Goal: Transaction & Acquisition: Book appointment/travel/reservation

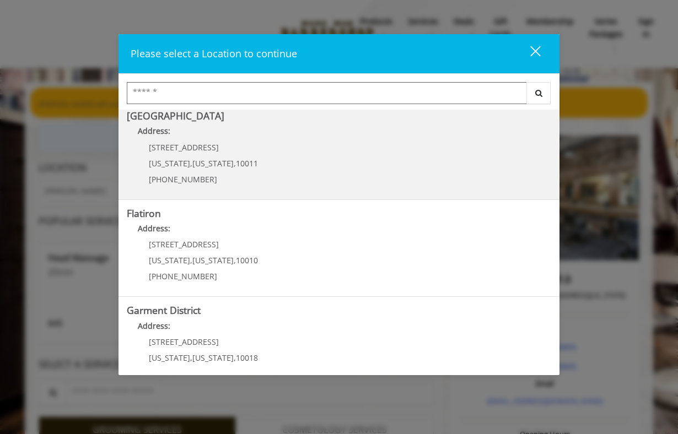
scroll to position [226, 0]
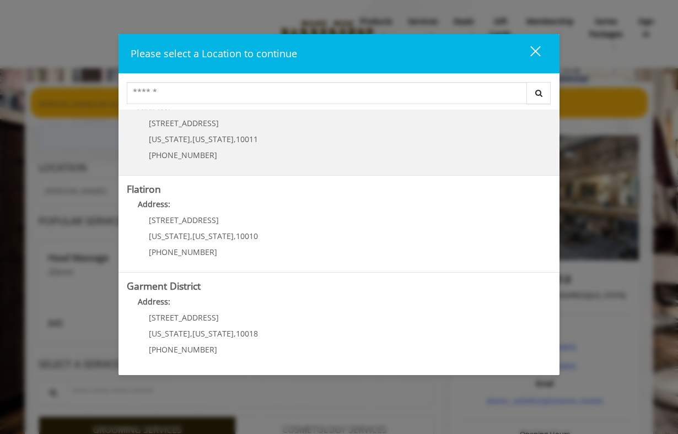
click at [239, 142] on span "10011" at bounding box center [247, 139] width 22 height 10
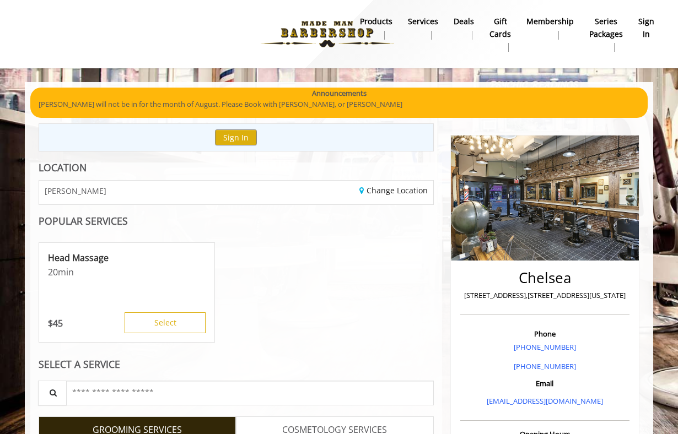
scroll to position [63, 0]
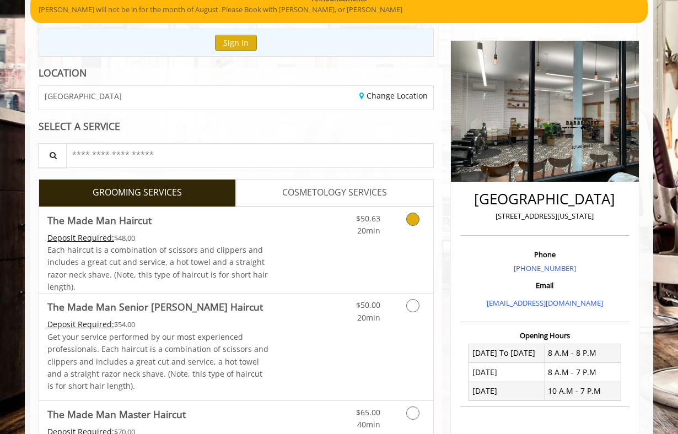
scroll to position [95, 0]
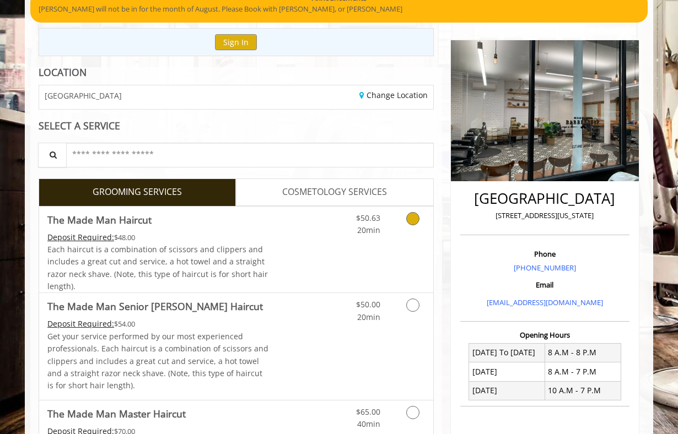
click at [278, 265] on link "Discounted Price" at bounding box center [302, 250] width 66 height 87
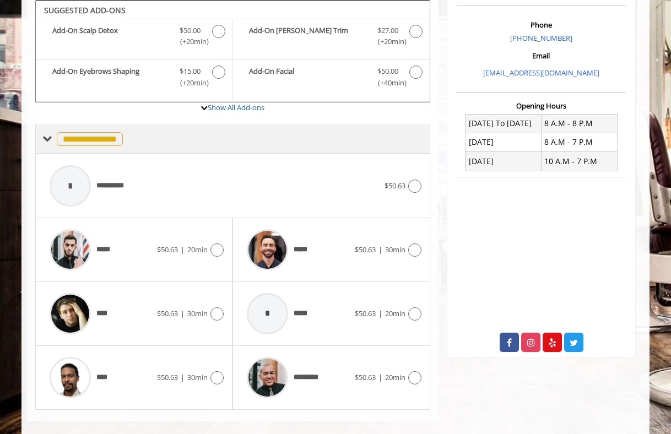
scroll to position [339, 0]
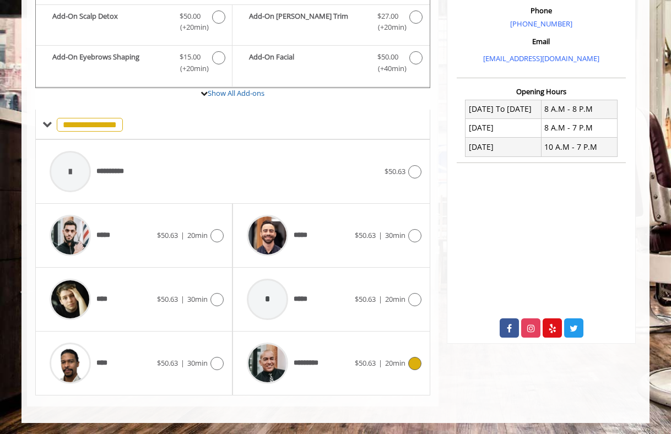
click at [299, 367] on span "*********" at bounding box center [310, 364] width 33 height 12
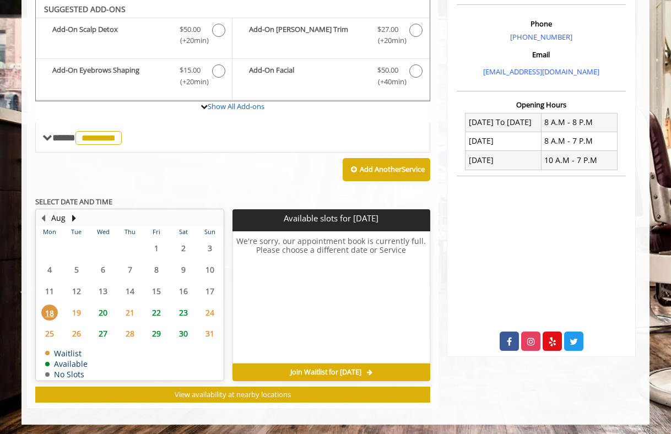
scroll to position [325, 0]
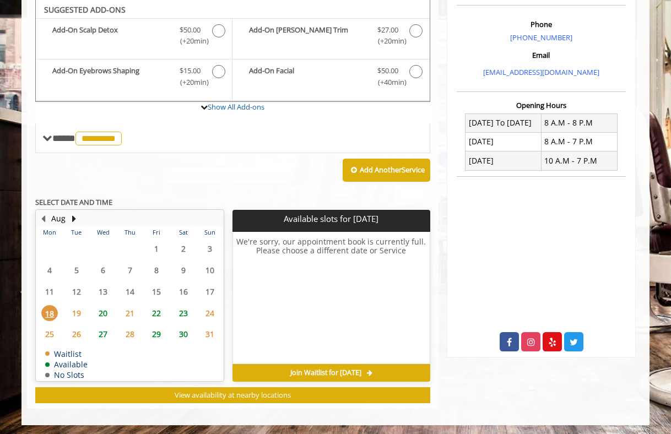
click at [184, 316] on span "23" at bounding box center [183, 313] width 17 height 16
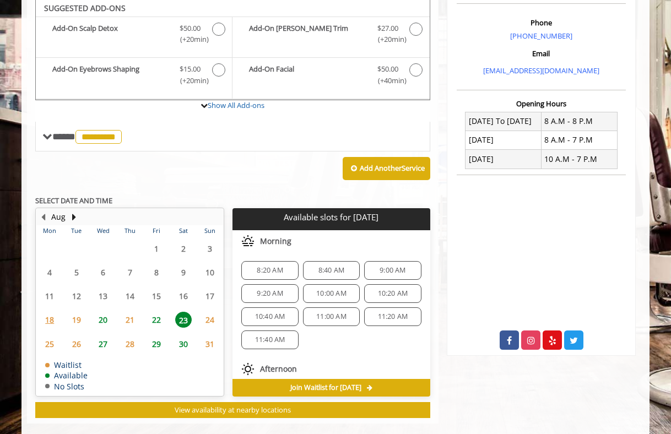
scroll to position [343, 0]
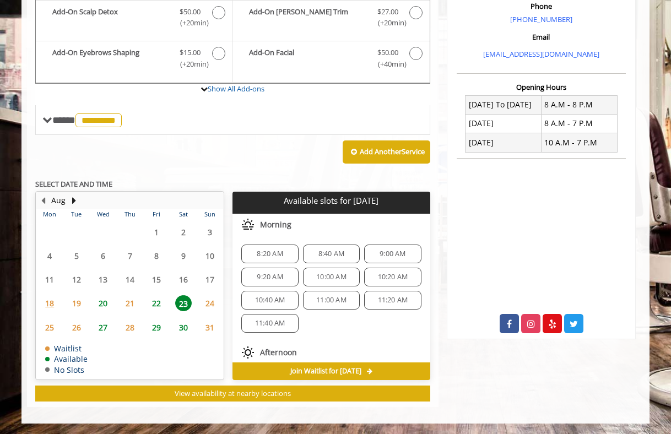
click at [102, 331] on span "27" at bounding box center [103, 328] width 17 height 16
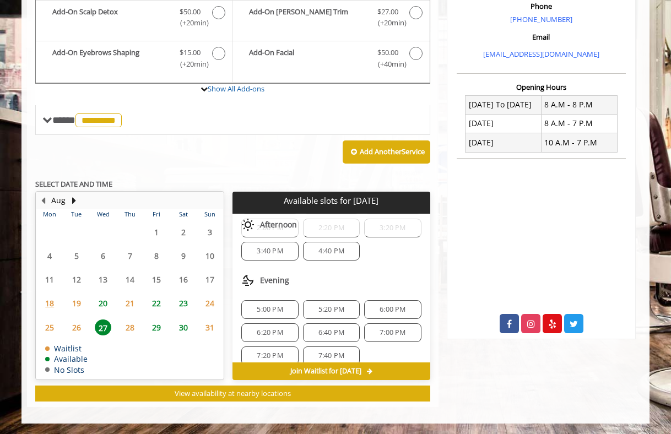
scroll to position [84, 0]
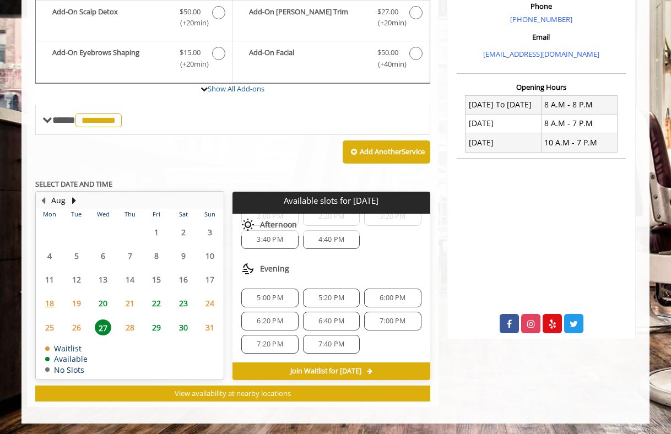
click at [125, 322] on span "28" at bounding box center [130, 328] width 17 height 16
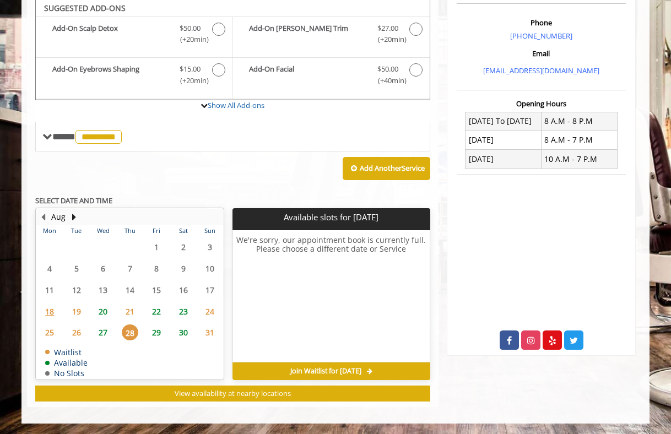
click at [102, 331] on span "27" at bounding box center [103, 333] width 17 height 16
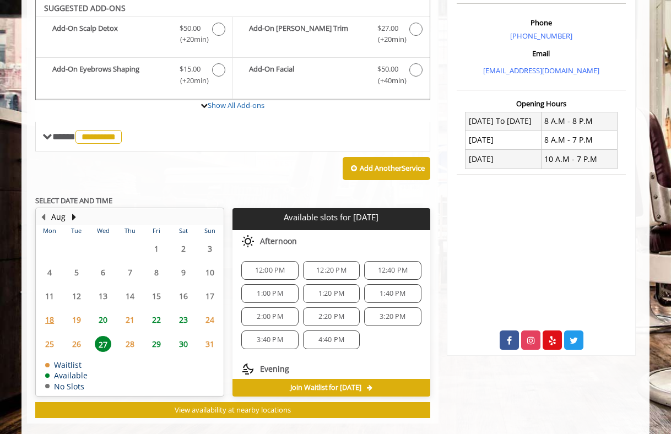
scroll to position [343, 0]
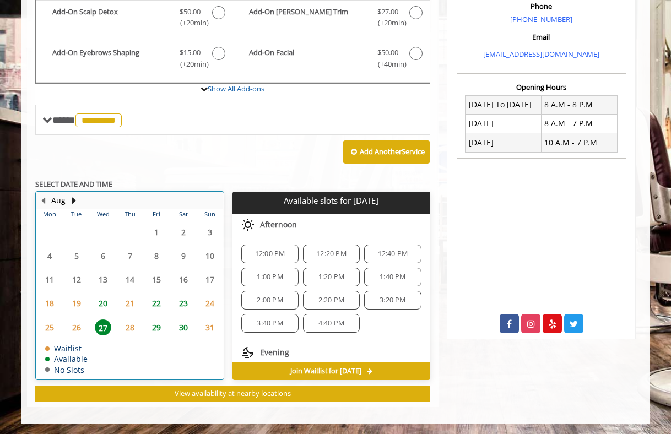
click at [94, 301] on div "20" at bounding box center [103, 303] width 22 height 16
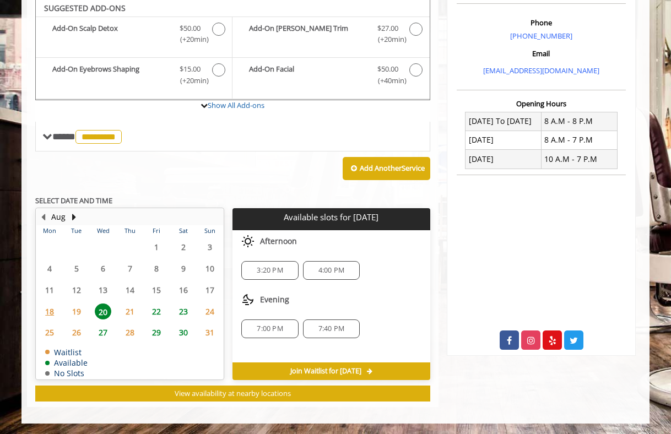
click at [161, 311] on span "22" at bounding box center [156, 312] width 17 height 16
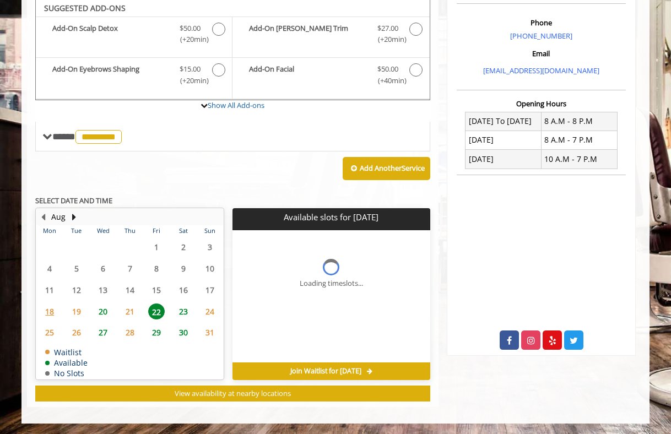
scroll to position [343, 0]
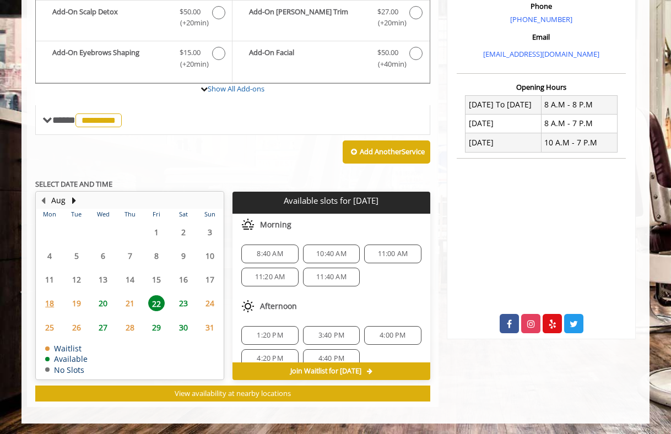
click at [101, 322] on span "27" at bounding box center [103, 328] width 17 height 16
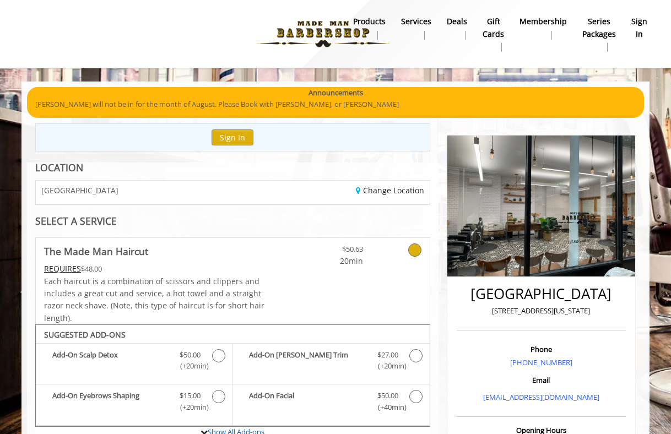
scroll to position [0, 0]
